Goal: Task Accomplishment & Management: Use online tool/utility

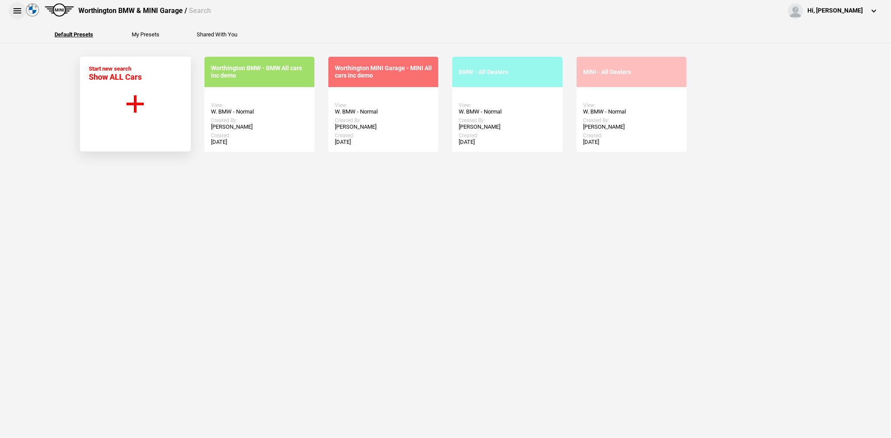
click at [19, 12] on button at bounding box center [17, 10] width 17 height 17
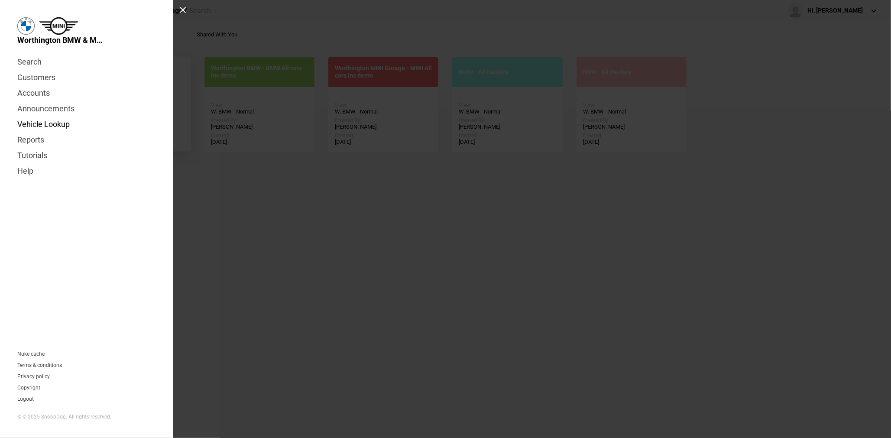
click at [34, 128] on link "Vehicle Lookup" at bounding box center [86, 125] width 139 height 16
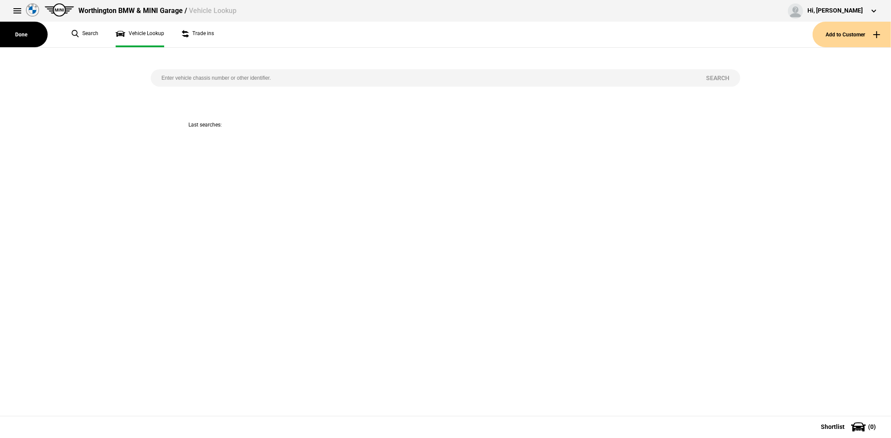
click at [222, 79] on input "search" at bounding box center [423, 77] width 544 height 17
paste input "N340146"
type input "N340146"
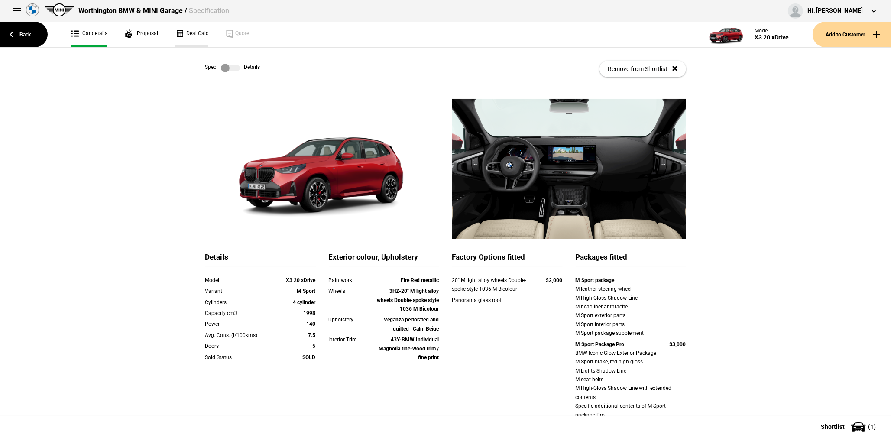
click at [190, 38] on link "Deal Calc" at bounding box center [191, 35] width 33 height 26
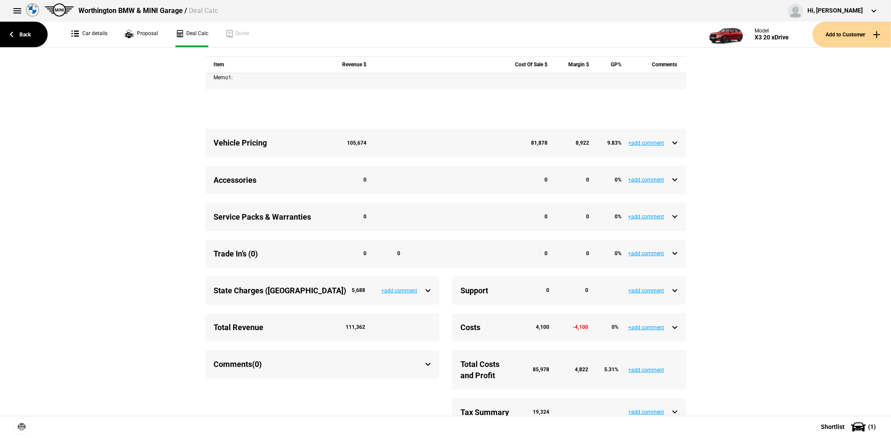
scroll to position [319, 0]
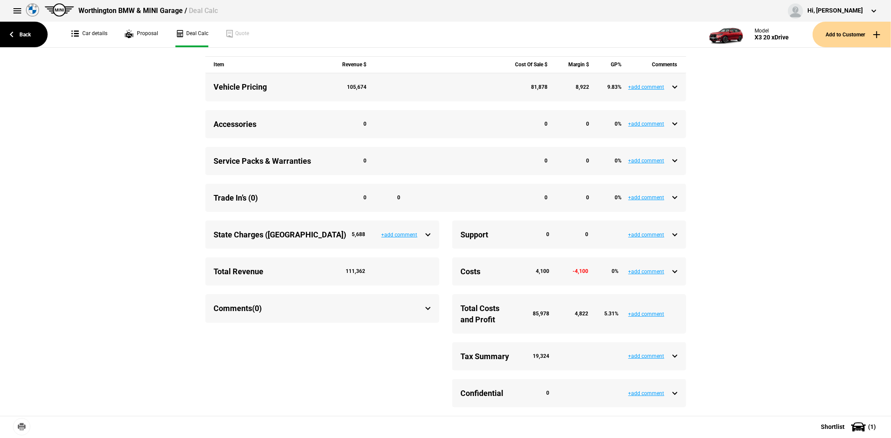
click at [671, 240] on div "Support 0 0" at bounding box center [569, 234] width 217 height 11
